Goal: Find specific page/section: Find specific page/section

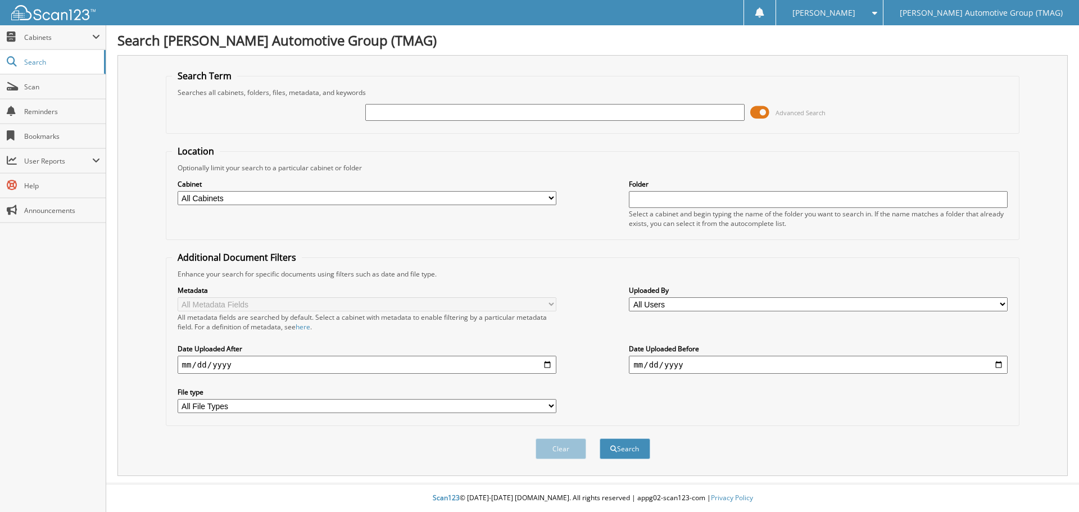
click at [359, 116] on div "Advanced Search" at bounding box center [593, 112] width 842 height 30
click at [383, 110] on input "text" at bounding box center [554, 112] width 379 height 17
type input "2"
type input "227319D"
click at [600, 439] on button "Search" at bounding box center [625, 449] width 51 height 21
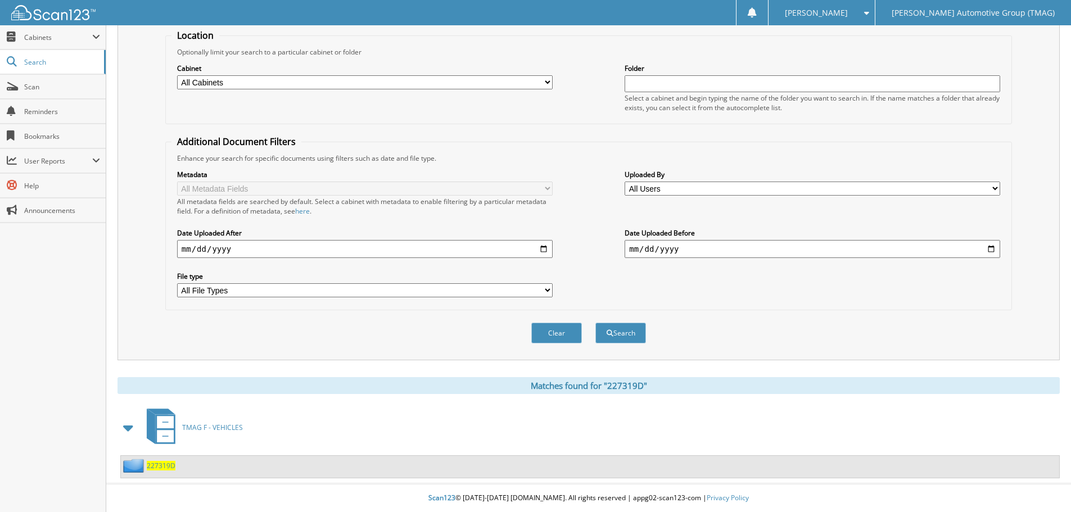
scroll to position [116, 0]
click at [160, 469] on span "227319D" at bounding box center [161, 466] width 29 height 10
